Goal: Book appointment/travel/reservation

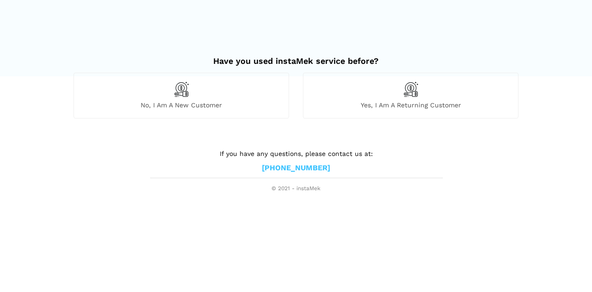
click at [206, 98] on div "No, I am a new customer" at bounding box center [181, 95] width 215 height 45
click at [386, 83] on div "Yes, I am a returning customer" at bounding box center [410, 95] width 215 height 45
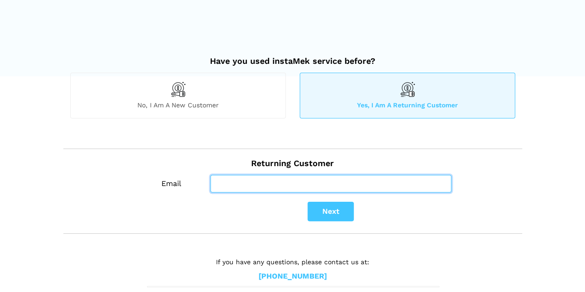
click at [321, 186] on input "Email" at bounding box center [330, 184] width 241 height 18
type input "[EMAIL_ADDRESS][DOMAIN_NAME]"
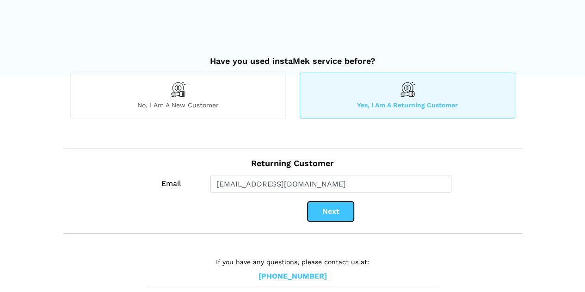
click at [328, 204] on button "Next" at bounding box center [330, 211] width 46 height 19
